Goal: Task Accomplishment & Management: Complete application form

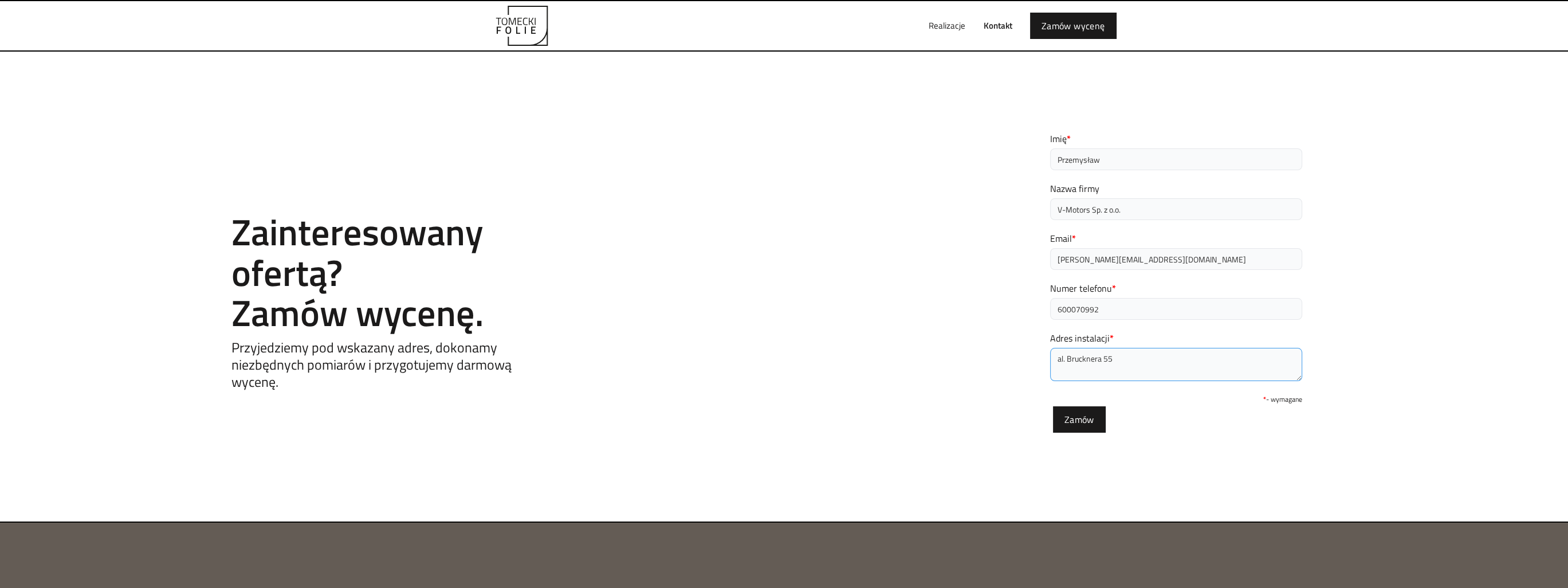
click at [1052, 357] on textarea "al. Brucknera 55" at bounding box center [1176, 364] width 252 height 33
paste textarea "Potrzebowałbym wycenić wyklejenie 4ch okien o wymiarach 131,5cm x 241cm folią l…"
click at [1178, 370] on textarea "Potrzebowałbym wycenić wyklejenie 4ch okien o wymiarach 131,5cm x 241cm folią l…" at bounding box center [1176, 364] width 252 height 33
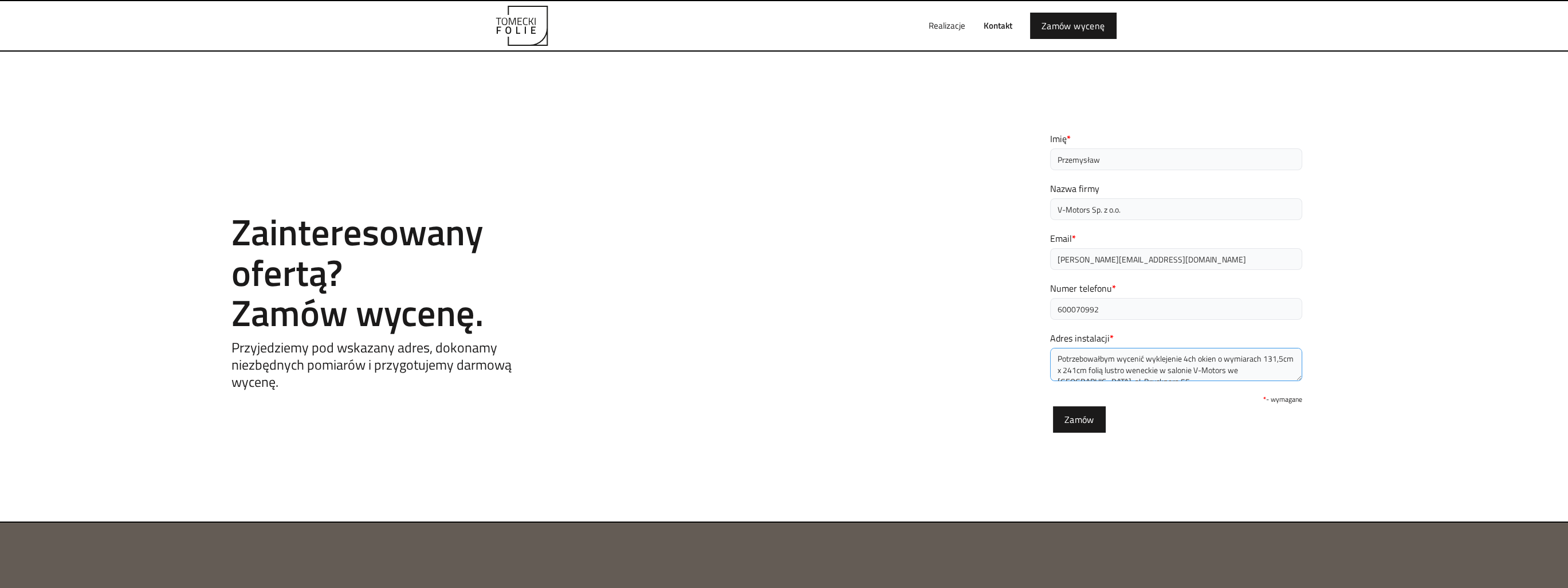
click at [1183, 364] on textarea "Potrzebowałbym wycenić wyklejenie 4ch okien o wymiarach 131,5cm x 241cm folią l…" at bounding box center [1176, 364] width 252 height 33
type textarea "Potrzebowałbym wycenić wyklejenie 4ch okien o wymiarach 131,5cm x 241cm folią l…"
click at [1080, 418] on input "Zamów" at bounding box center [1079, 417] width 53 height 26
type input "Proszę czekać..."
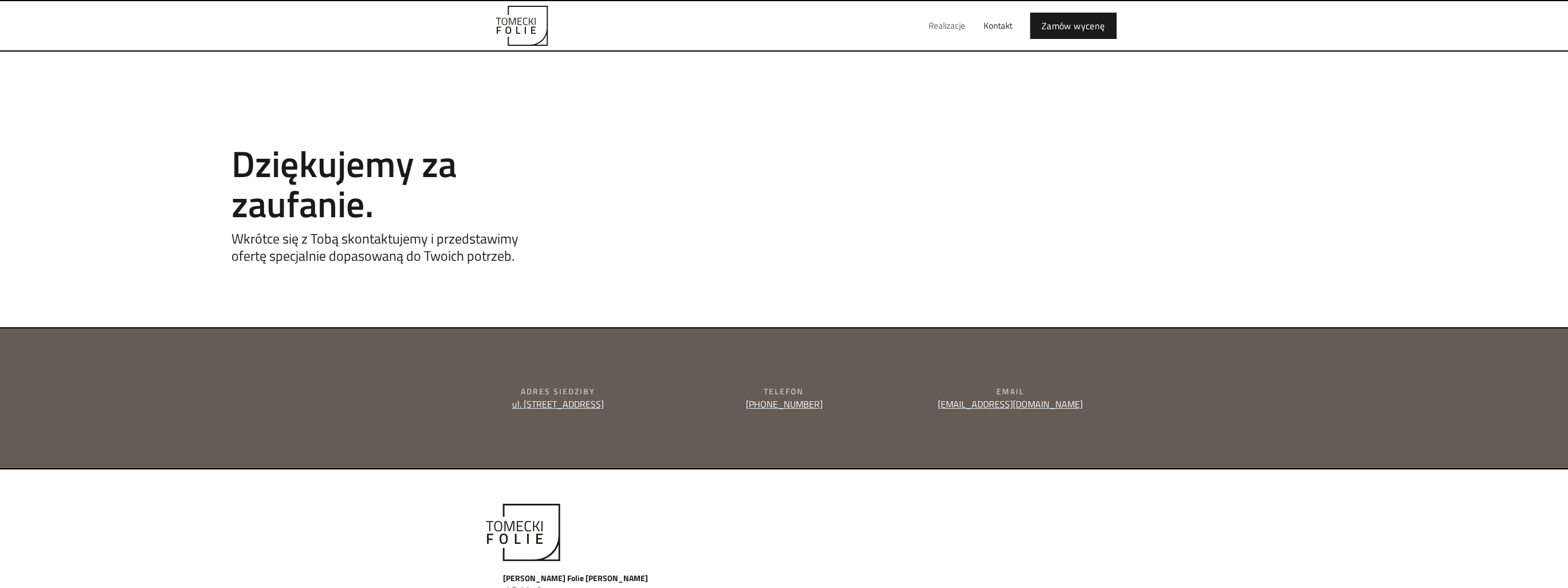
click at [937, 28] on link "Realizacje" at bounding box center [947, 26] width 55 height 37
